Goal: Navigation & Orientation: Understand site structure

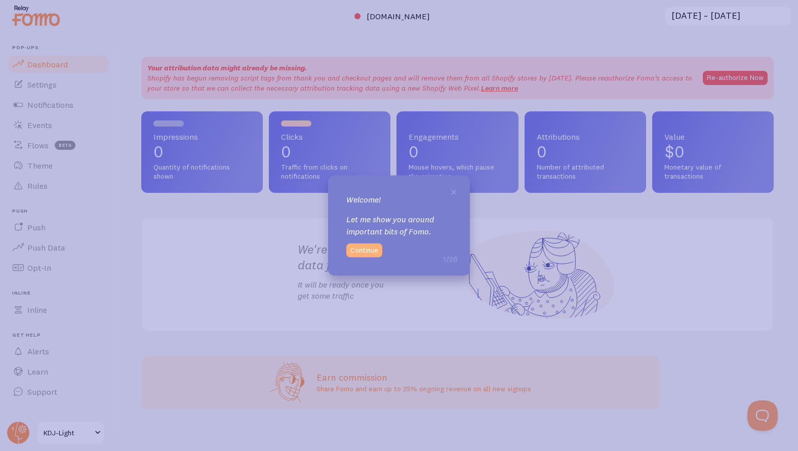
click at [368, 250] on button "Continue" at bounding box center [364, 250] width 36 height 14
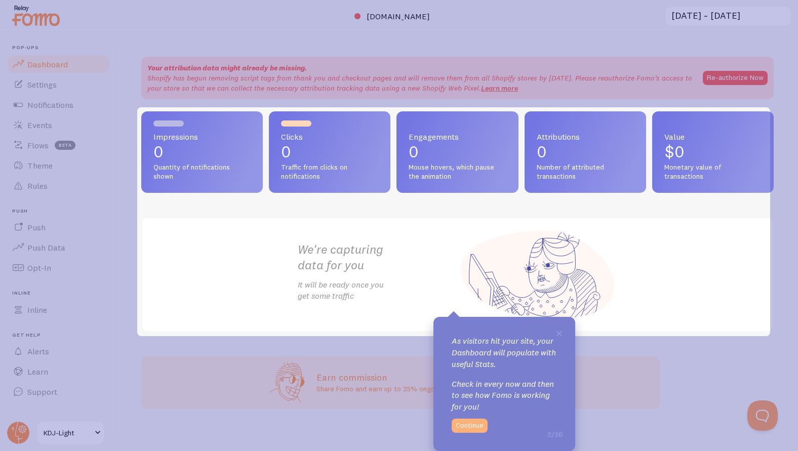
click at [471, 420] on button "Continue" at bounding box center [470, 426] width 36 height 14
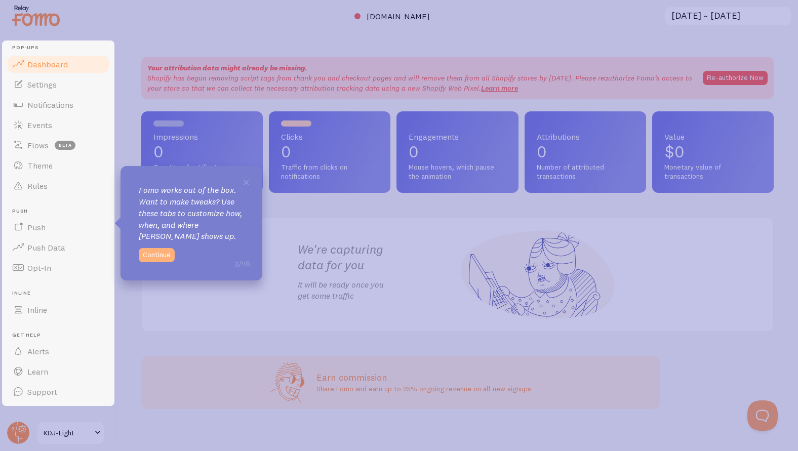
click at [154, 253] on button "Continue" at bounding box center [157, 255] width 36 height 14
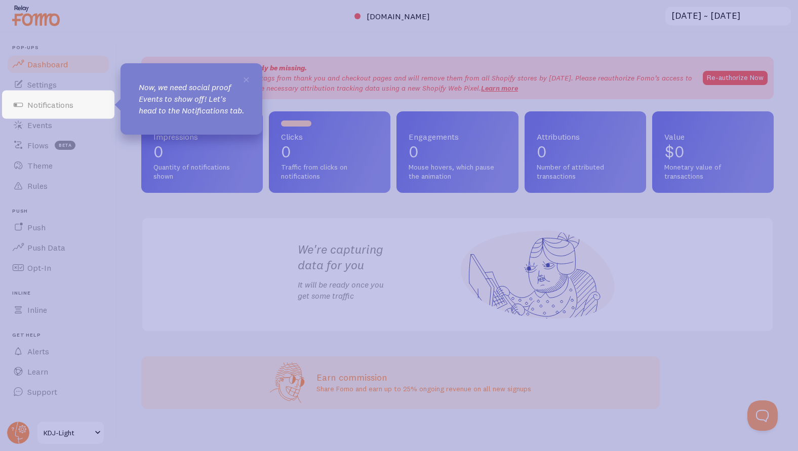
click at [246, 78] on span "×" at bounding box center [246, 78] width 8 height 15
click at [175, 218] on icon at bounding box center [399, 225] width 798 height 451
click at [227, 26] on icon at bounding box center [399, 225] width 798 height 451
click at [247, 77] on span "×" at bounding box center [246, 78] width 8 height 15
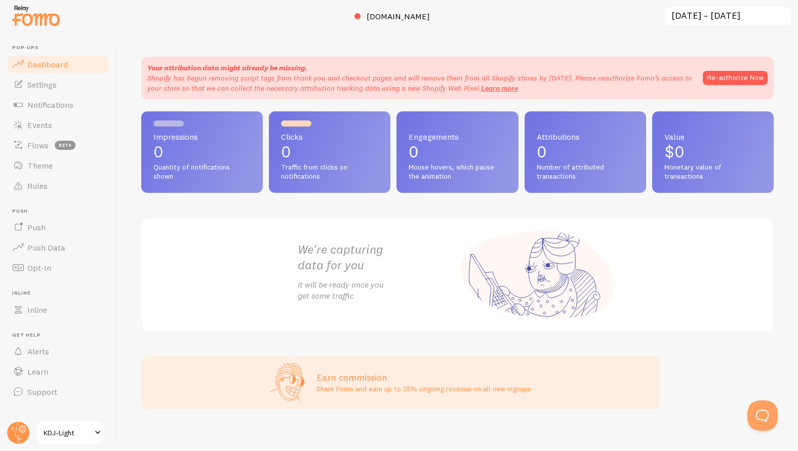
click at [187, 212] on div "Impressions 0 Quantity of notifications shown Clicks 0 Traffic from clicks on n…" at bounding box center [457, 221] width 632 height 221
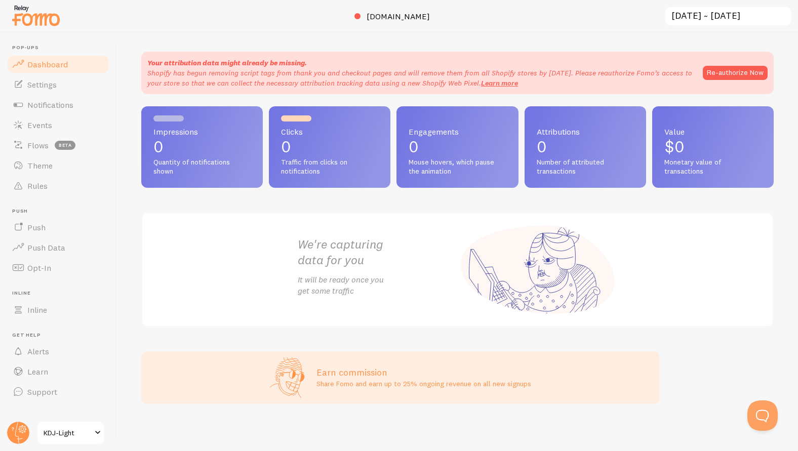
scroll to position [7, 0]
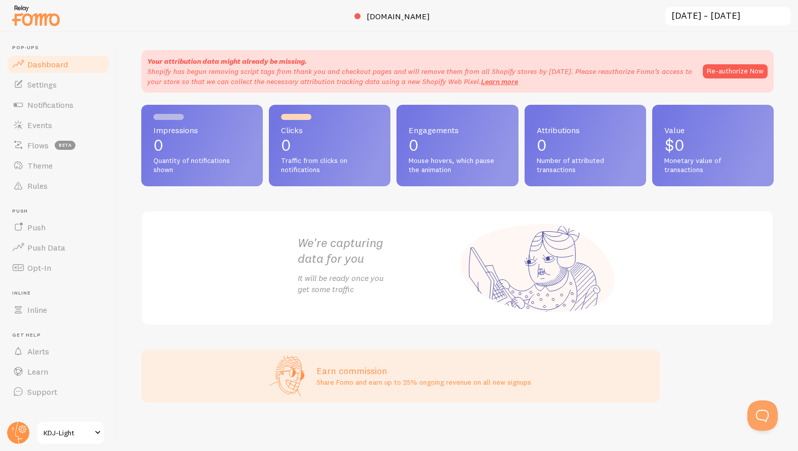
click at [352, 204] on div "Impressions 0 Quantity of notifications shown Clicks 0 Traffic from clicks on n…" at bounding box center [457, 215] width 632 height 221
click at [490, 20] on div at bounding box center [399, 16] width 798 height 32
click at [49, 89] on span "Settings" at bounding box center [41, 84] width 29 height 10
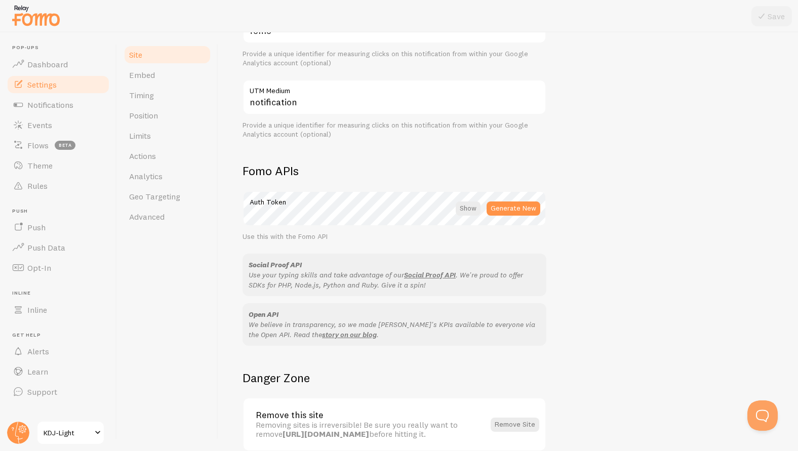
scroll to position [505, 0]
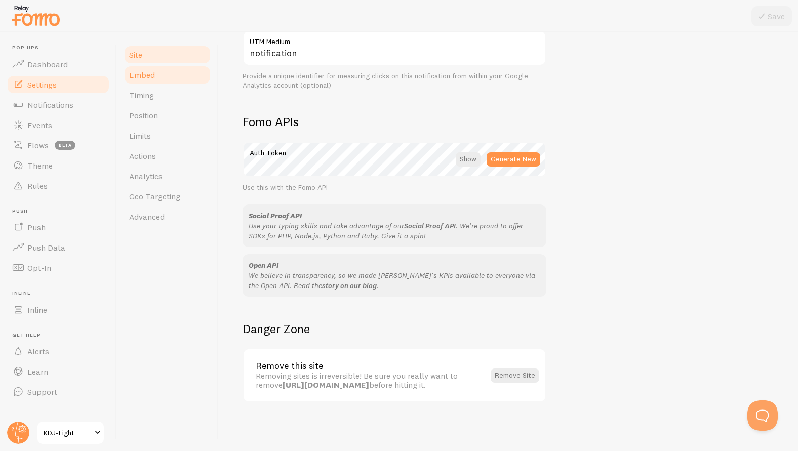
click at [142, 75] on span "Embed" at bounding box center [142, 75] width 26 height 10
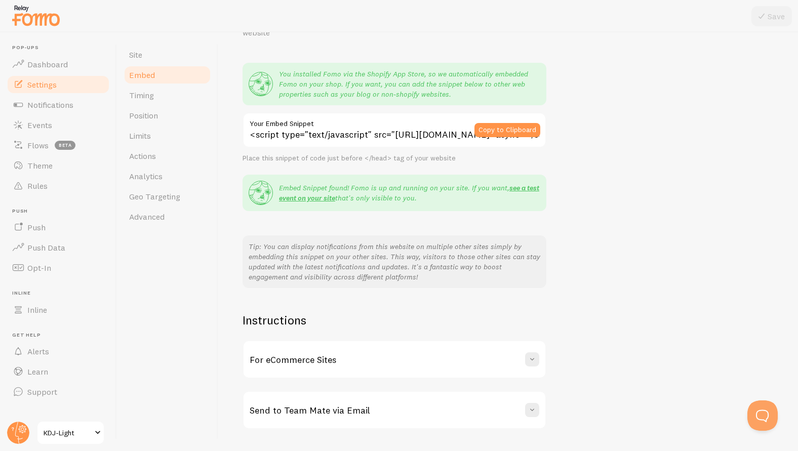
scroll to position [92, 0]
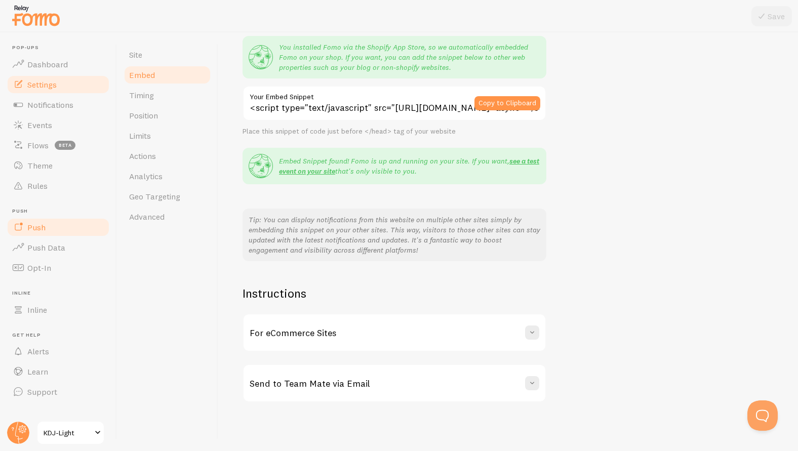
click at [42, 228] on span "Push" at bounding box center [36, 227] width 18 height 10
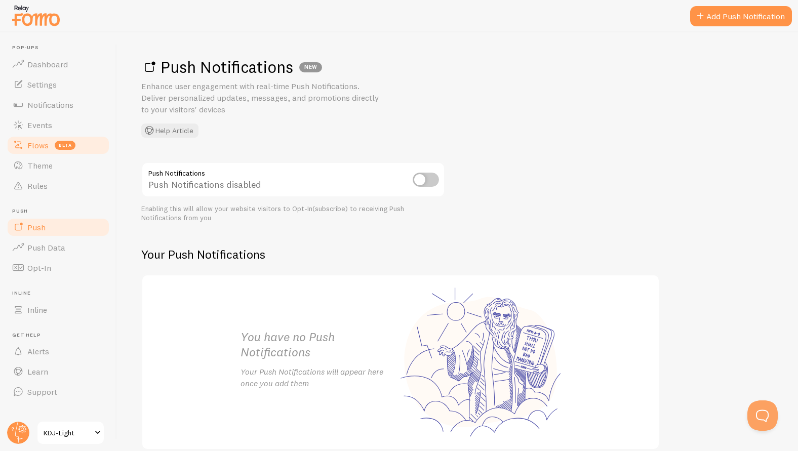
click at [36, 143] on span "Flows" at bounding box center [37, 145] width 21 height 10
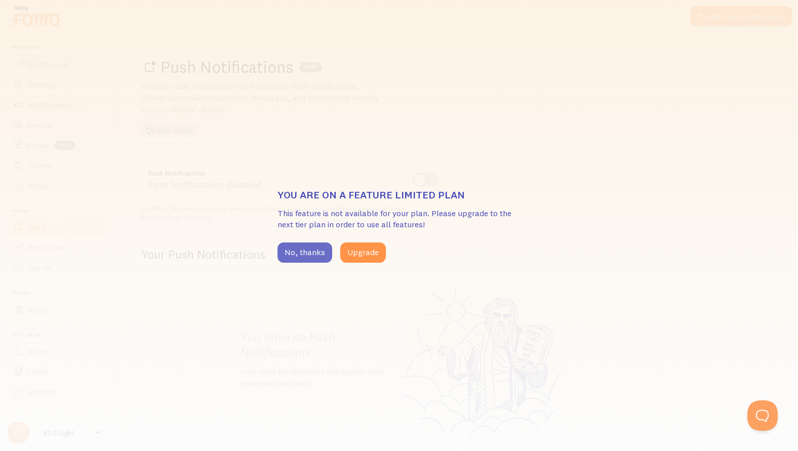
click at [305, 251] on button "No, thanks" at bounding box center [304, 252] width 55 height 20
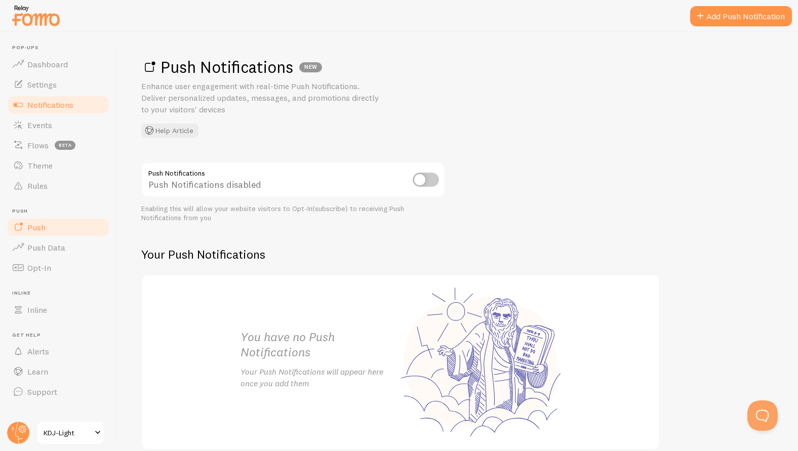
click at [51, 108] on span "Notifications" at bounding box center [50, 105] width 46 height 10
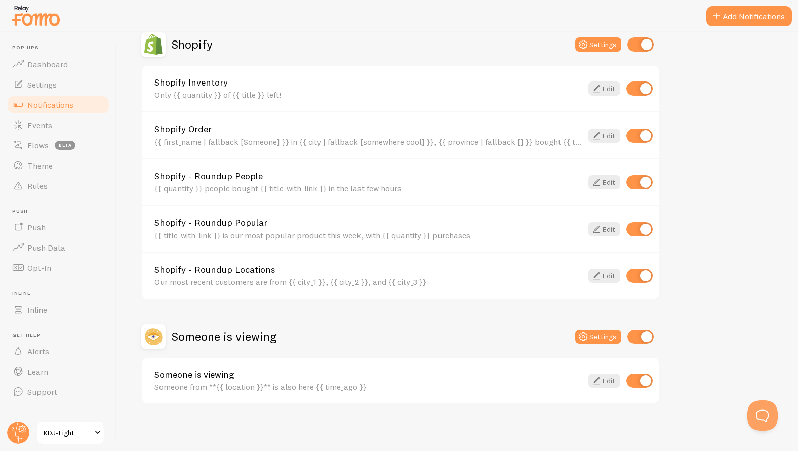
scroll to position [364, 0]
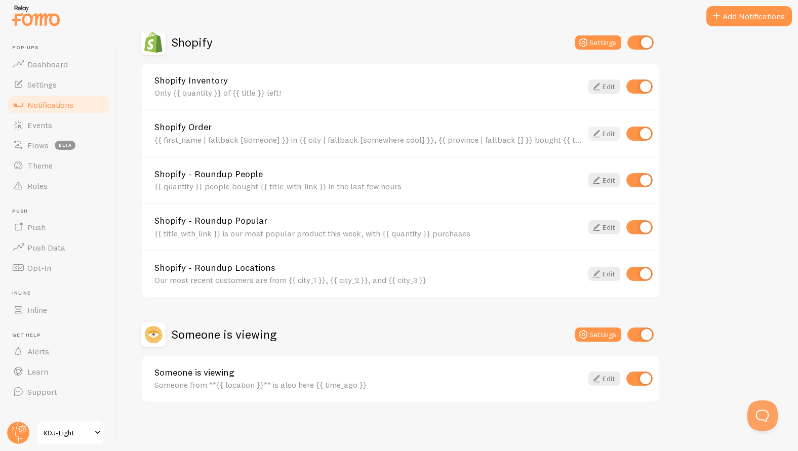
click at [606, 134] on link "Edit" at bounding box center [604, 134] width 32 height 14
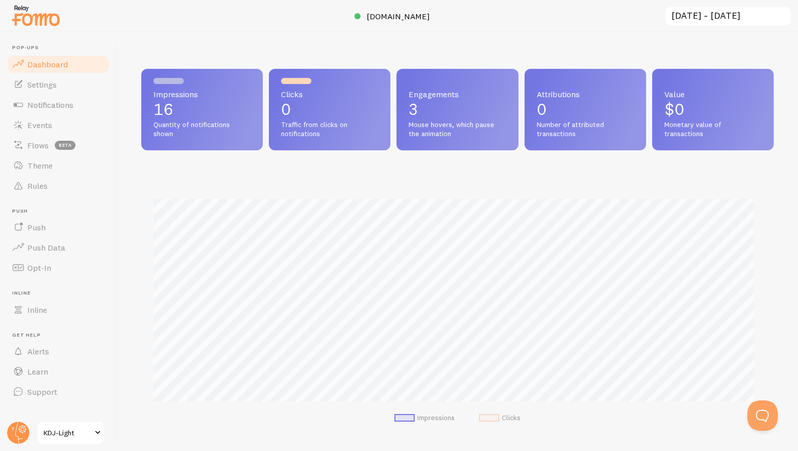
drag, startPoint x: 461, startPoint y: 94, endPoint x: 405, endPoint y: 96, distance: 55.2
click at [408, 96] on span "Engagements" at bounding box center [456, 94] width 97 height 8
copy span "Engagements"
drag, startPoint x: 453, startPoint y: 138, endPoint x: 400, endPoint y: 90, distance: 71.0
click at [400, 90] on div "Engagements 3 Mouse hovers, which pause the animation" at bounding box center [456, 109] width 121 height 81
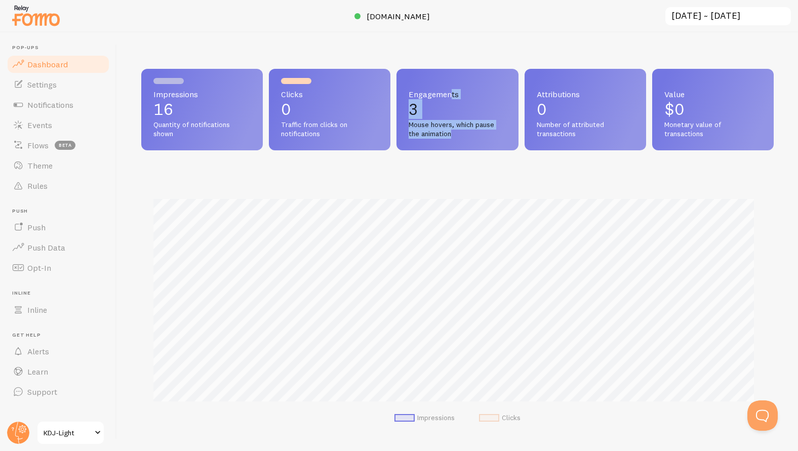
copy div "Engagements 3 Mouse hovers, which pause the animation"
